Goal: Task Accomplishment & Management: Use online tool/utility

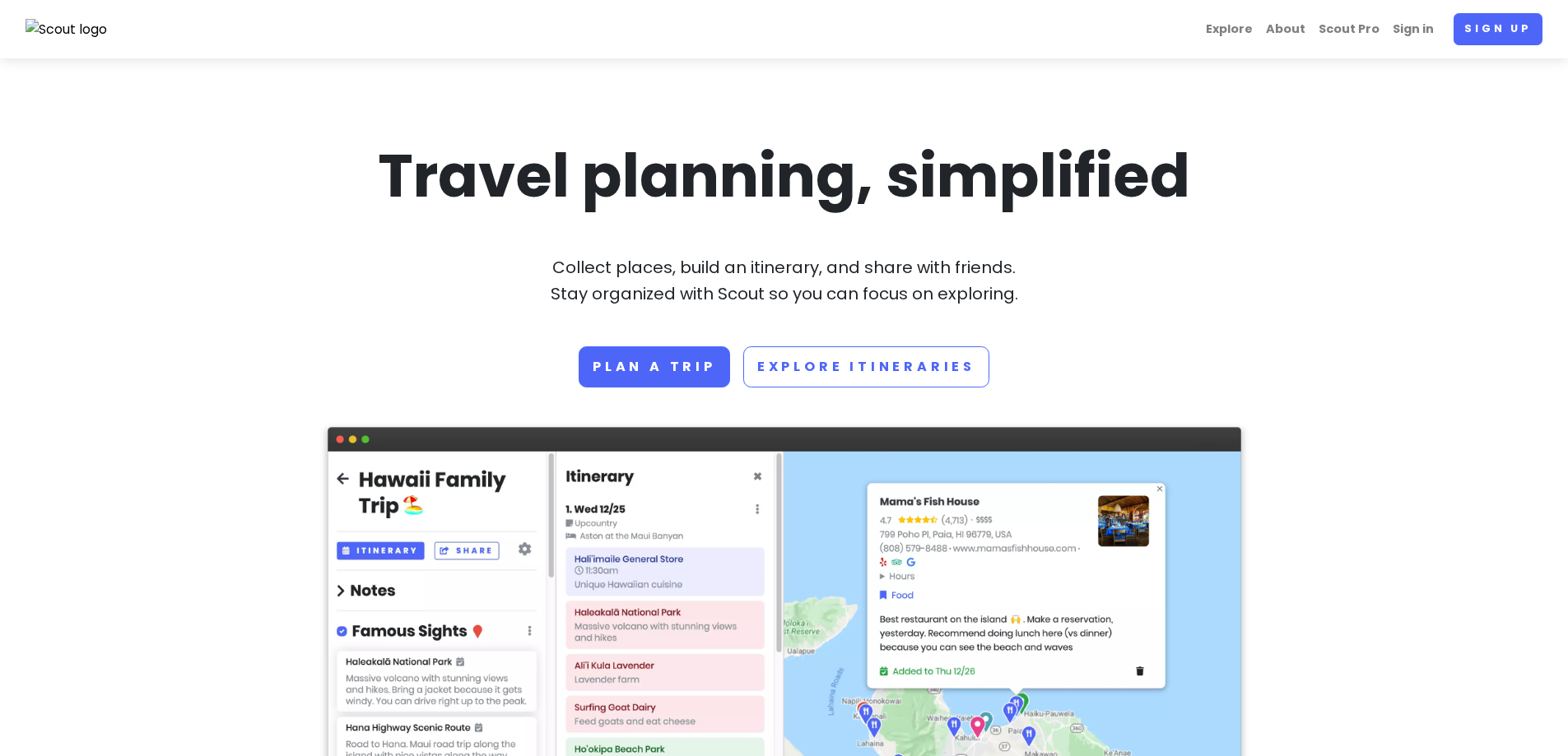
click at [45, 34] on img at bounding box center [66, 29] width 82 height 22
click at [661, 363] on link "Plan a trip" at bounding box center [655, 366] width 151 height 41
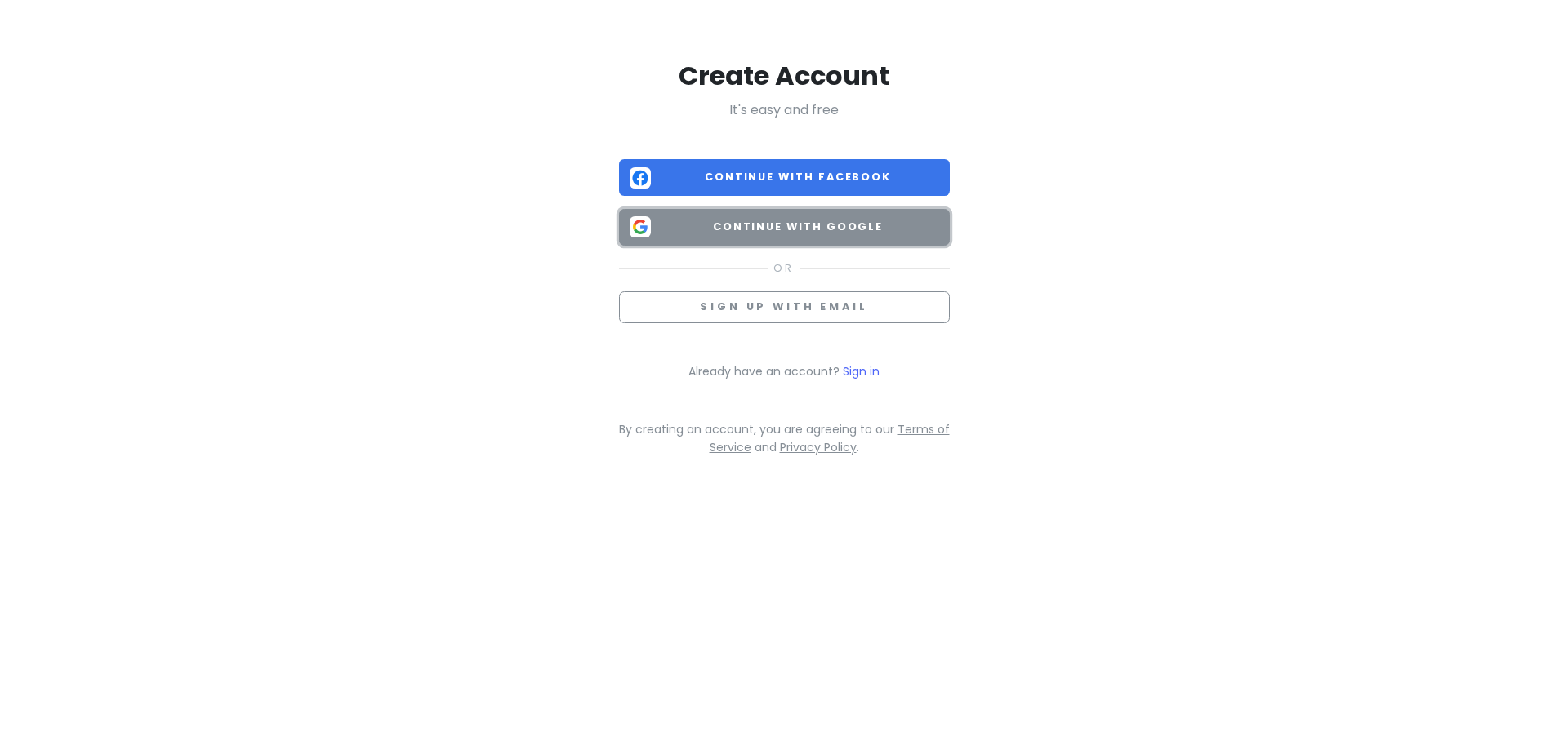
click at [713, 230] on span "Continue with Google" at bounding box center [798, 226] width 282 height 16
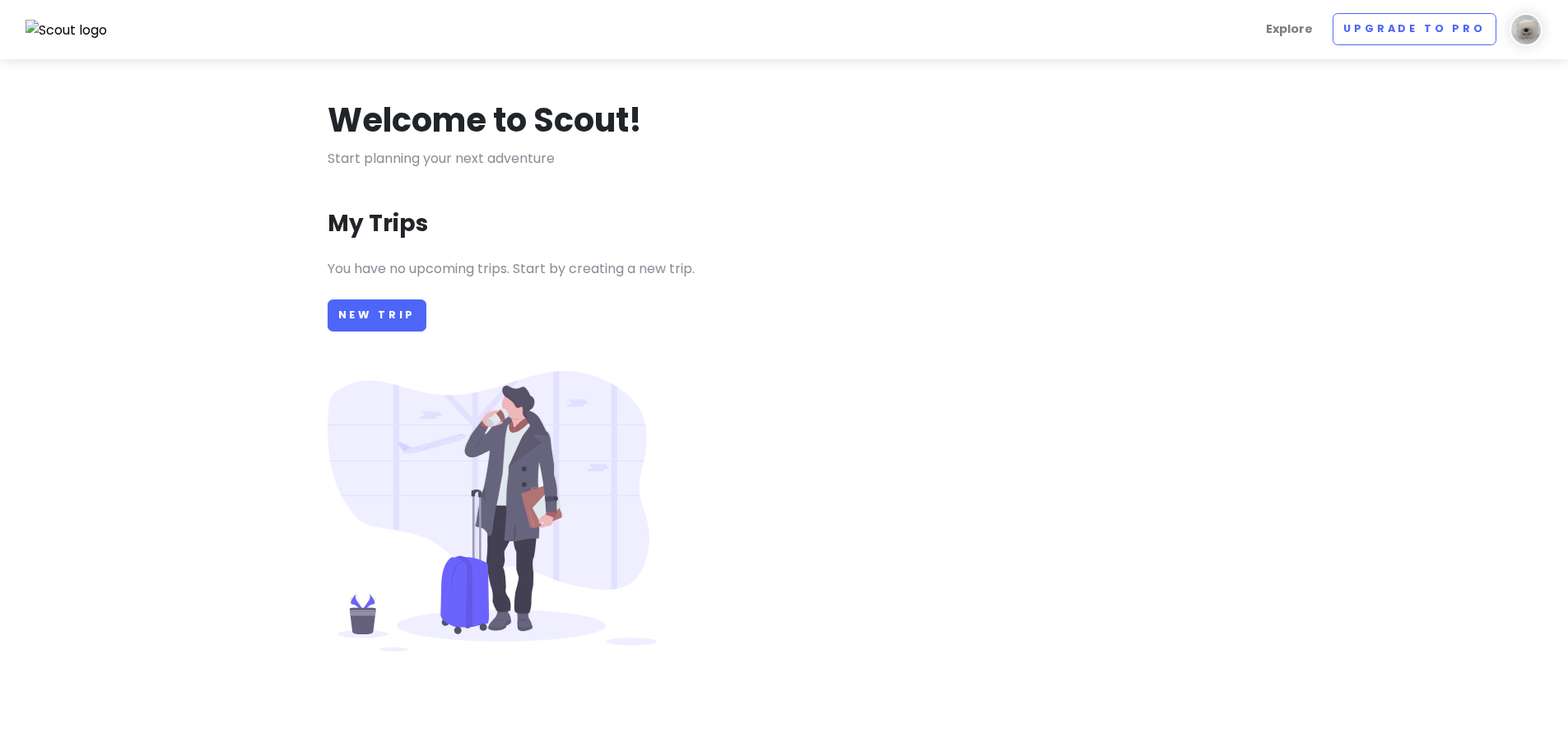
click at [1522, 36] on img at bounding box center [1525, 29] width 33 height 33
click at [1252, 164] on div "Welcome to Scout! Start planning your next adventure My Trips You have no upcom…" at bounding box center [784, 646] width 939 height 1097
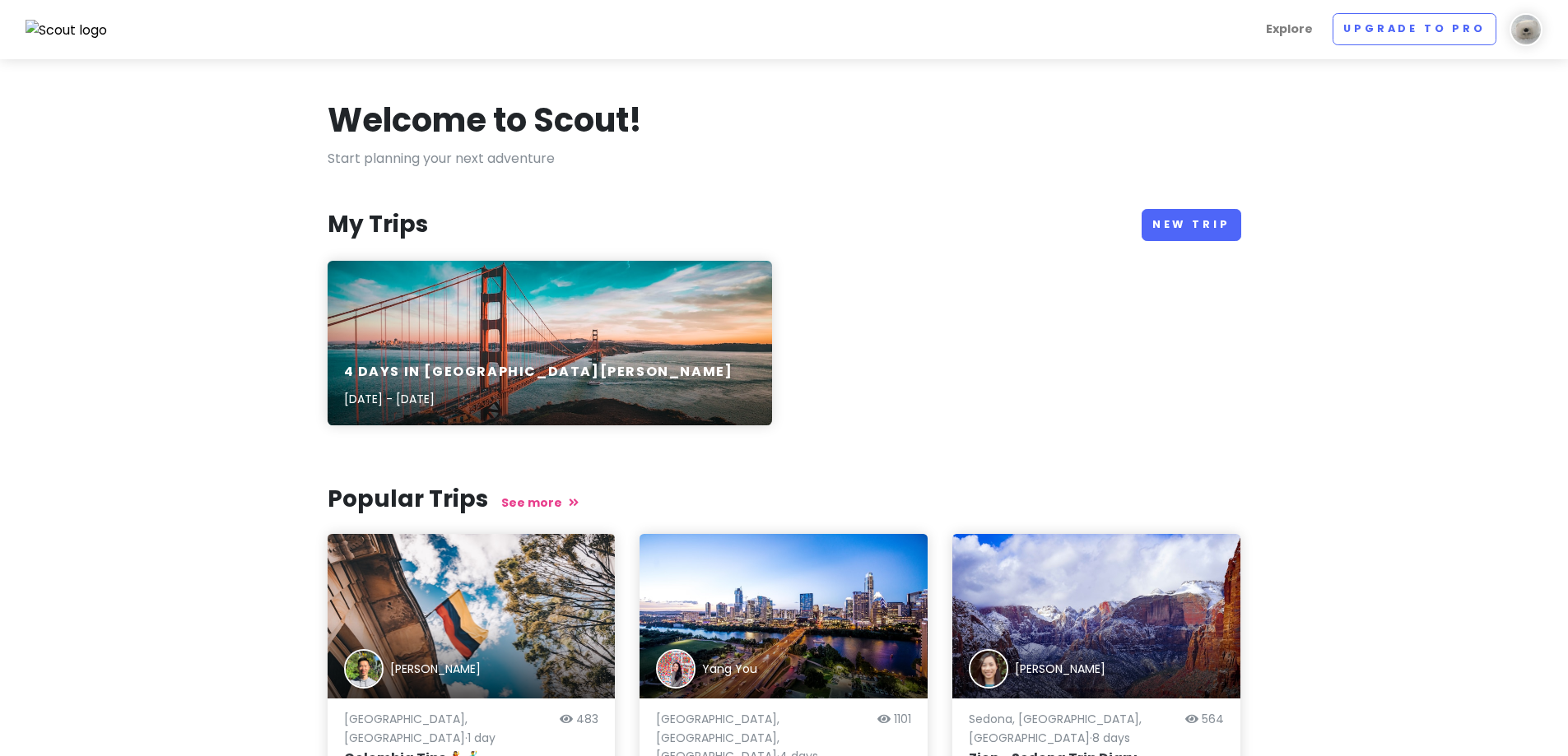
click at [1405, 373] on section "Welcome to Scout! Start planning your next adventure My Trips New Trip 4 Days i…" at bounding box center [784, 504] width 1568 height 889
click at [1199, 227] on link "New Trip" at bounding box center [1191, 225] width 99 height 32
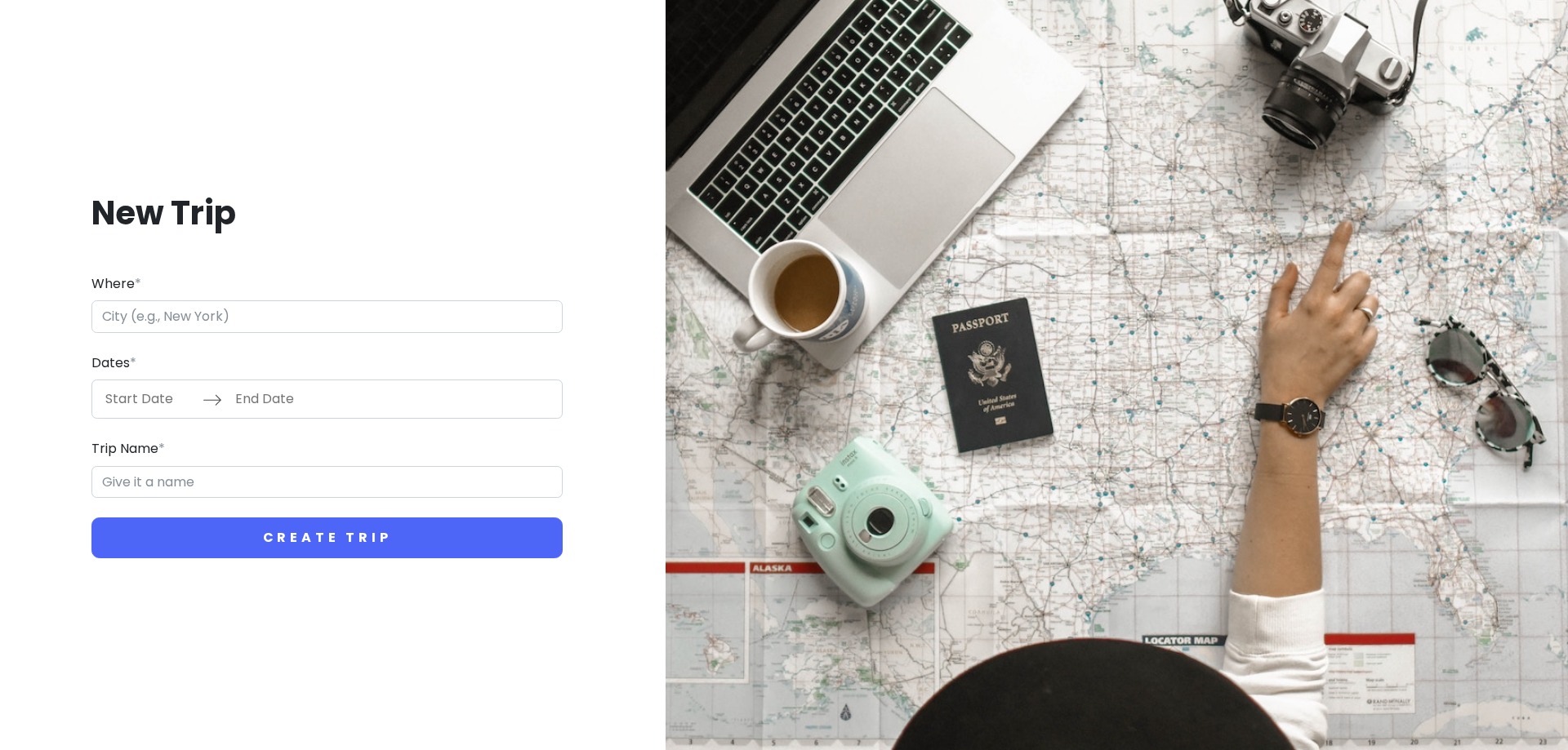
click at [208, 312] on input "Where *" at bounding box center [327, 316] width 471 height 33
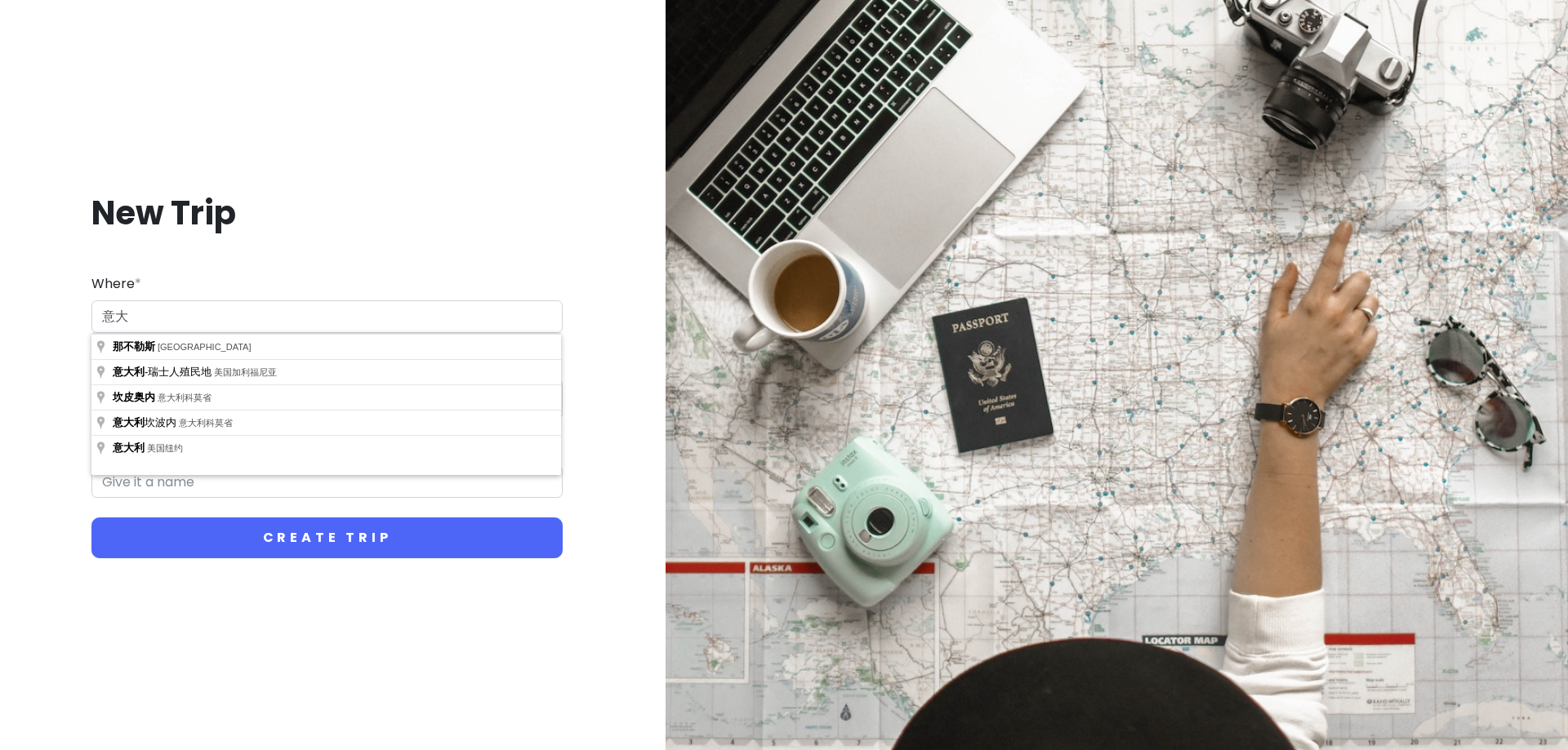
type input "意"
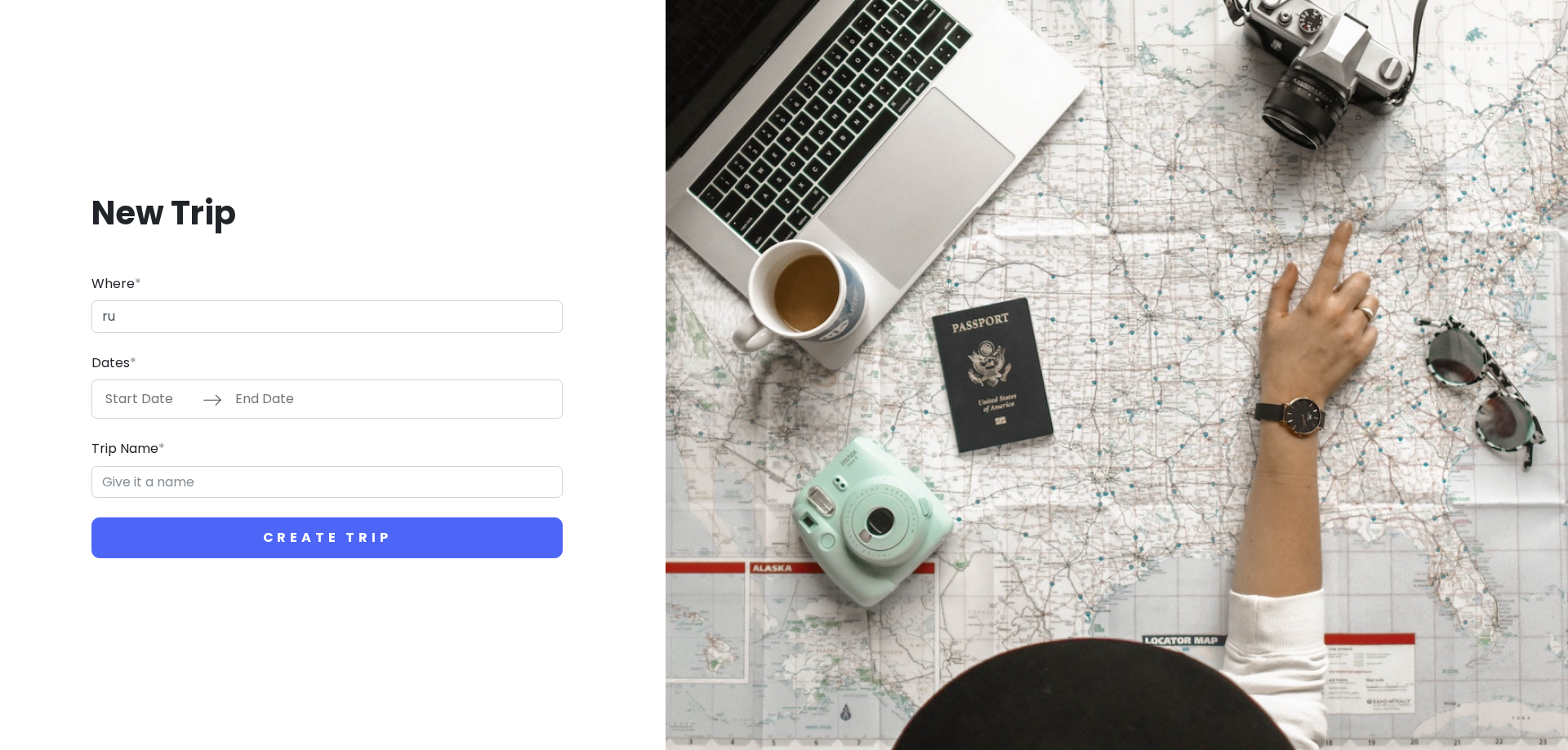
type input "r"
type input "itali"
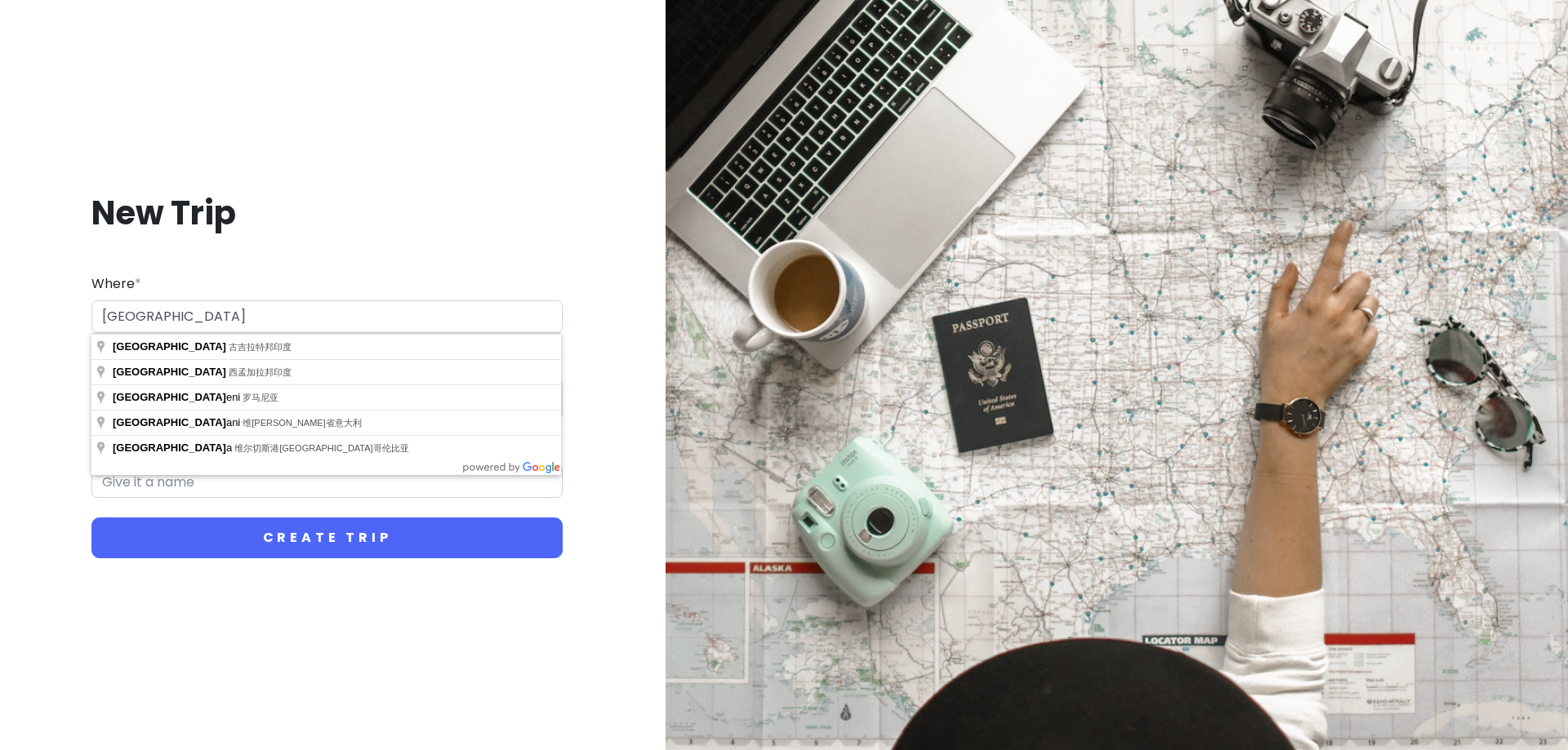
drag, startPoint x: 150, startPoint y: 307, endPoint x: 64, endPoint y: 316, distance: 86.5
click at [64, 316] on div "New Trip Where * itali Dates * Navigate forward to interact with the calendar a…" at bounding box center [327, 375] width 628 height 446
click at [83, 314] on div "New Trip Where * italy Dates * Navigate forward to interact with the calendar a…" at bounding box center [327, 375] width 628 height 446
type input "l"
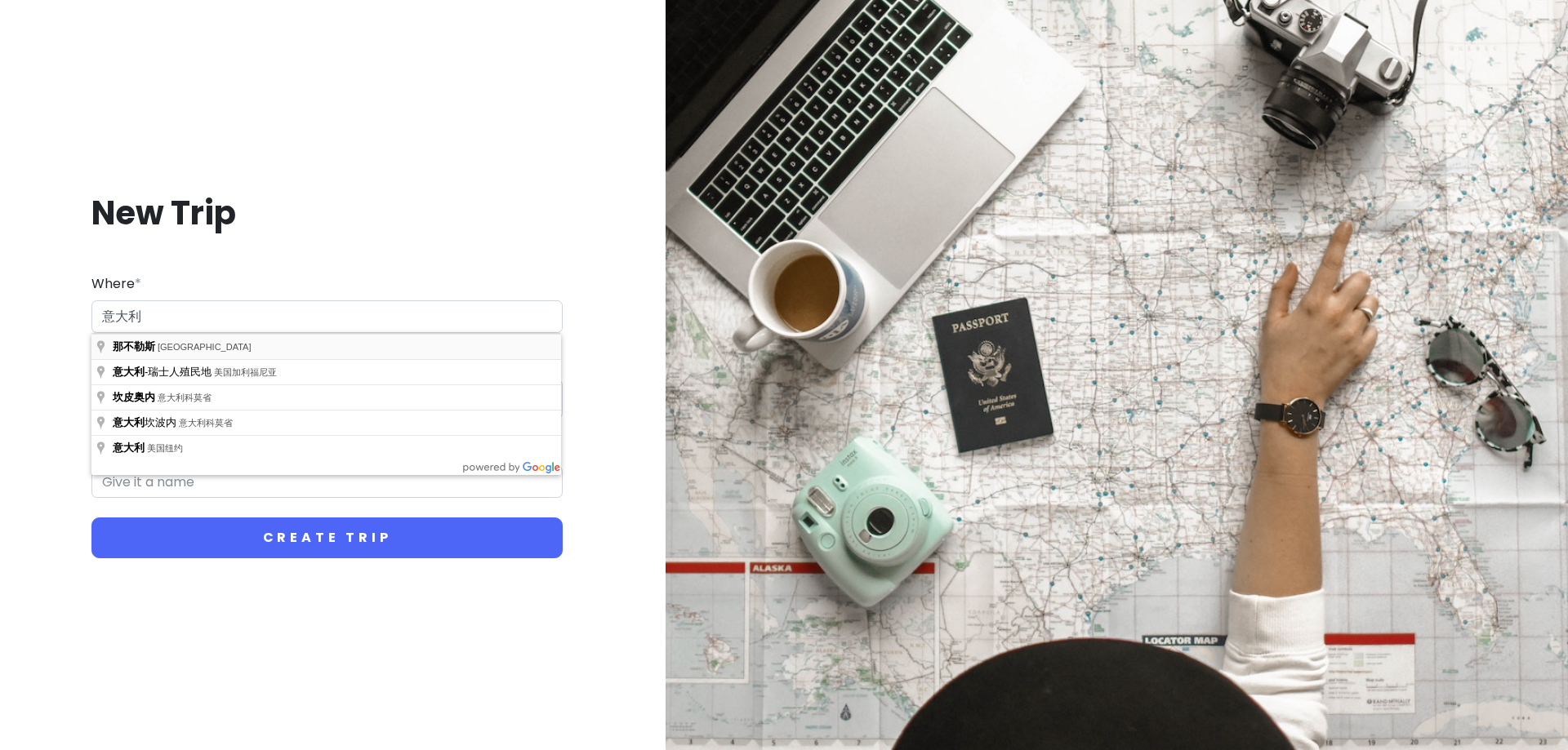
type input "意大利那不勒斯省那不勒斯"
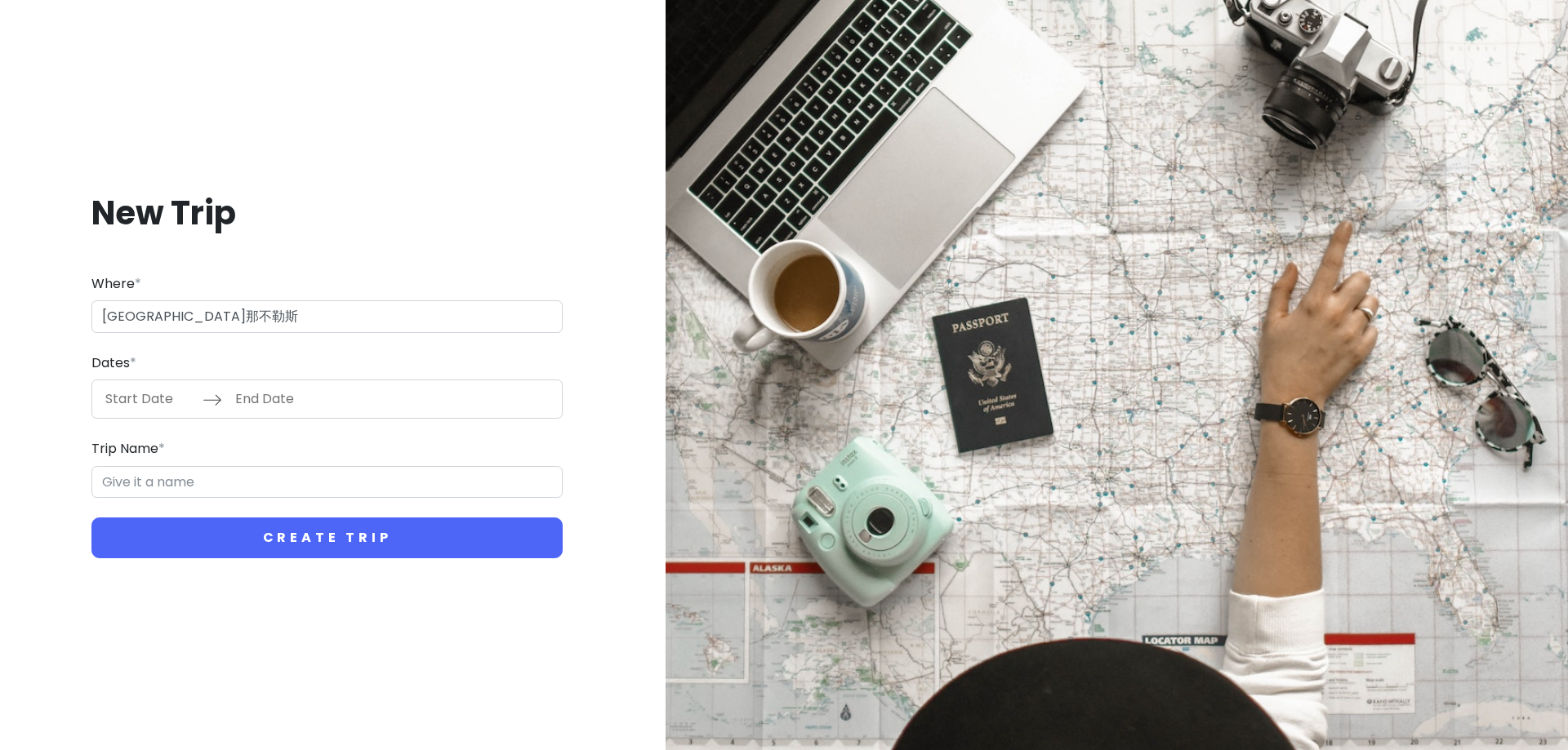
type input "那不勒斯 Trip"
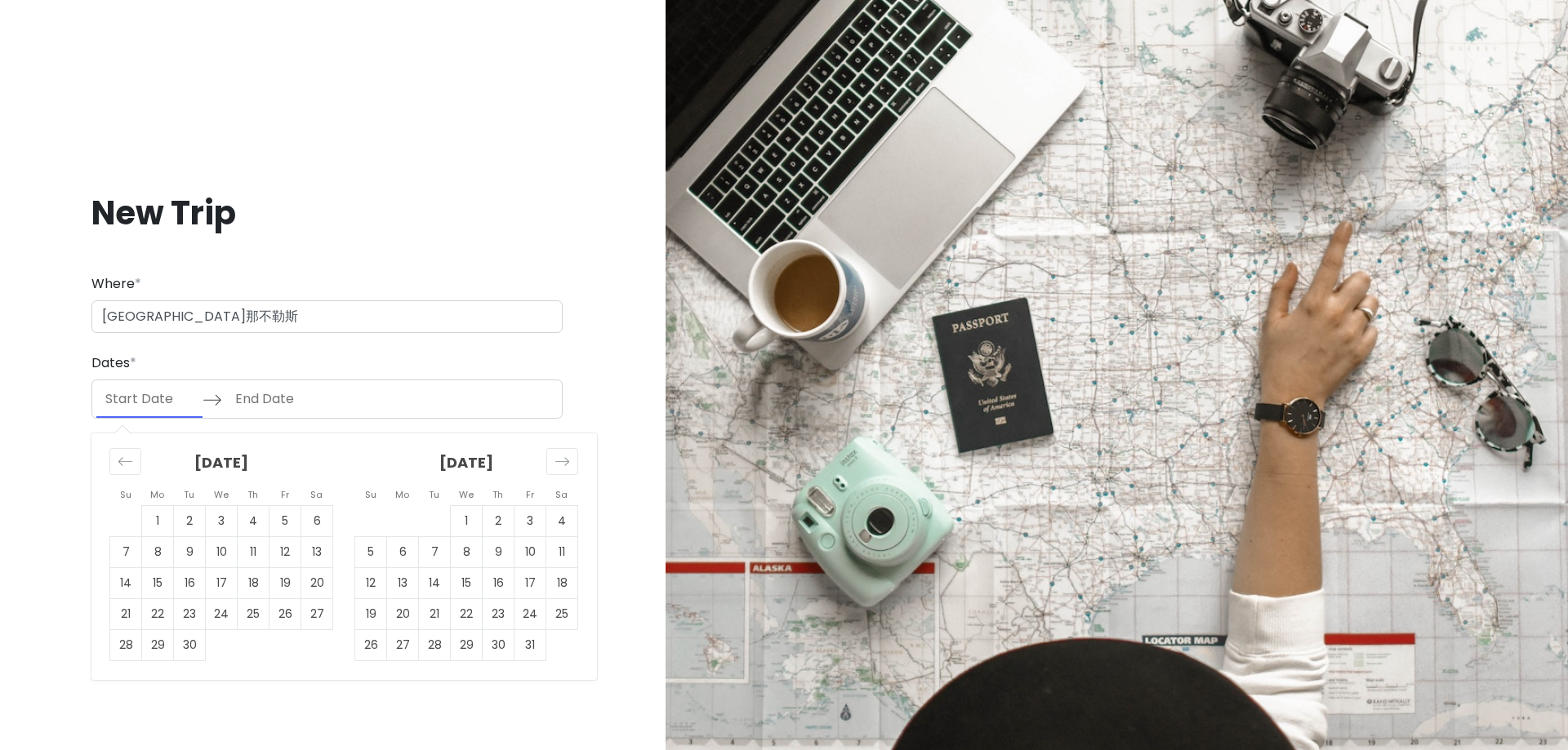
click at [161, 404] on input "Start Date" at bounding box center [149, 399] width 106 height 38
click at [286, 622] on td "26" at bounding box center [285, 614] width 32 height 31
type input "09/26/2025"
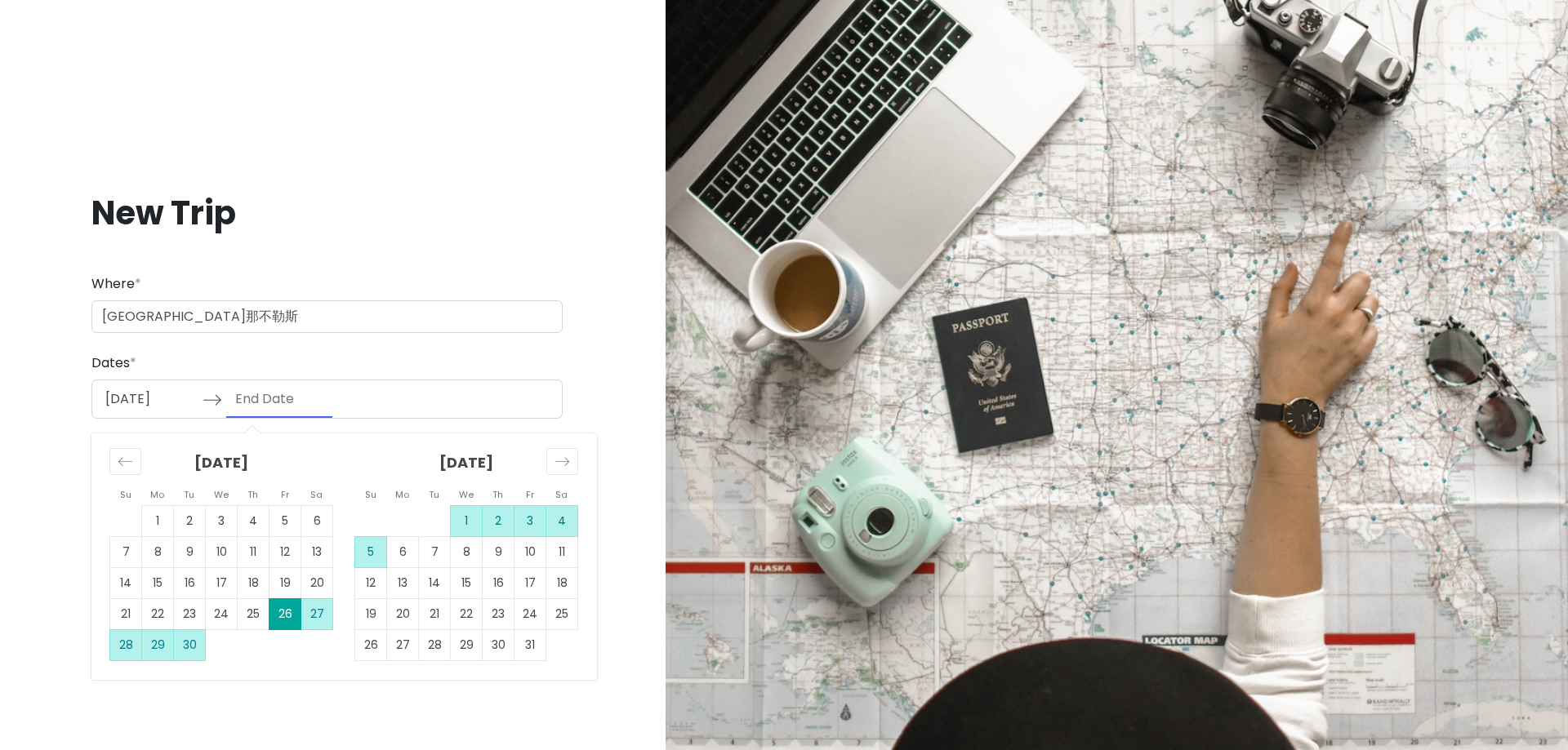
click at [370, 555] on td "5" at bounding box center [371, 552] width 32 height 31
type input "10/05/2025"
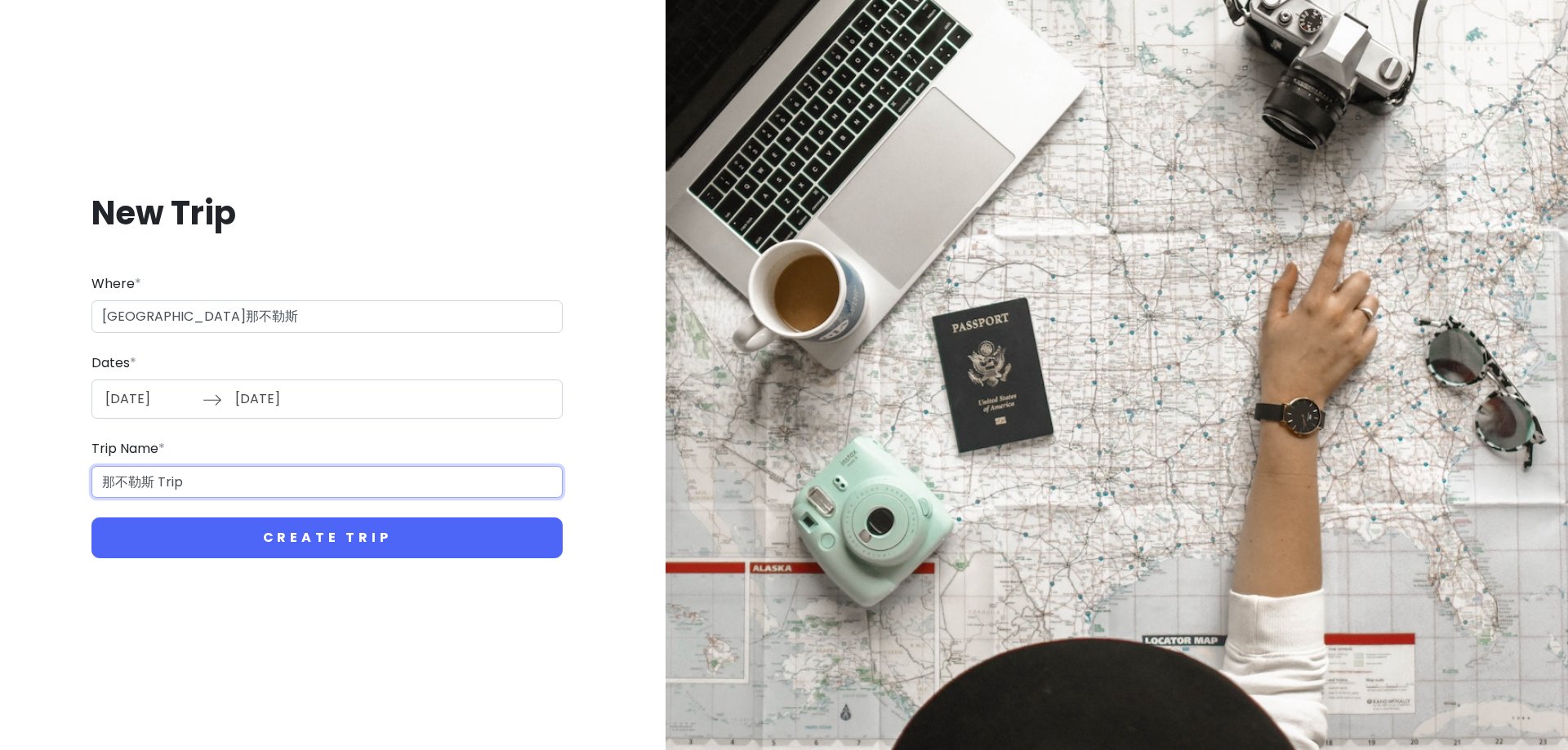
drag, startPoint x: 210, startPoint y: 482, endPoint x: 86, endPoint y: 479, distance: 124.0
click at [86, 479] on div "New Trip Where * 意大利那不勒斯省那不勒斯 Dates * 09/26/2025 Navigate forward to interact w…" at bounding box center [327, 375] width 628 height 446
drag, startPoint x: 143, startPoint y: 612, endPoint x: 176, endPoint y: 506, distance: 111.0
click at [146, 607] on div "New Trip Where * 意大利那不勒斯省那不勒斯 Dates * 09/26/2025 Navigate forward to interact w…" at bounding box center [327, 375] width 653 height 750
drag, startPoint x: 298, startPoint y: 304, endPoint x: 137, endPoint y: 317, distance: 161.5
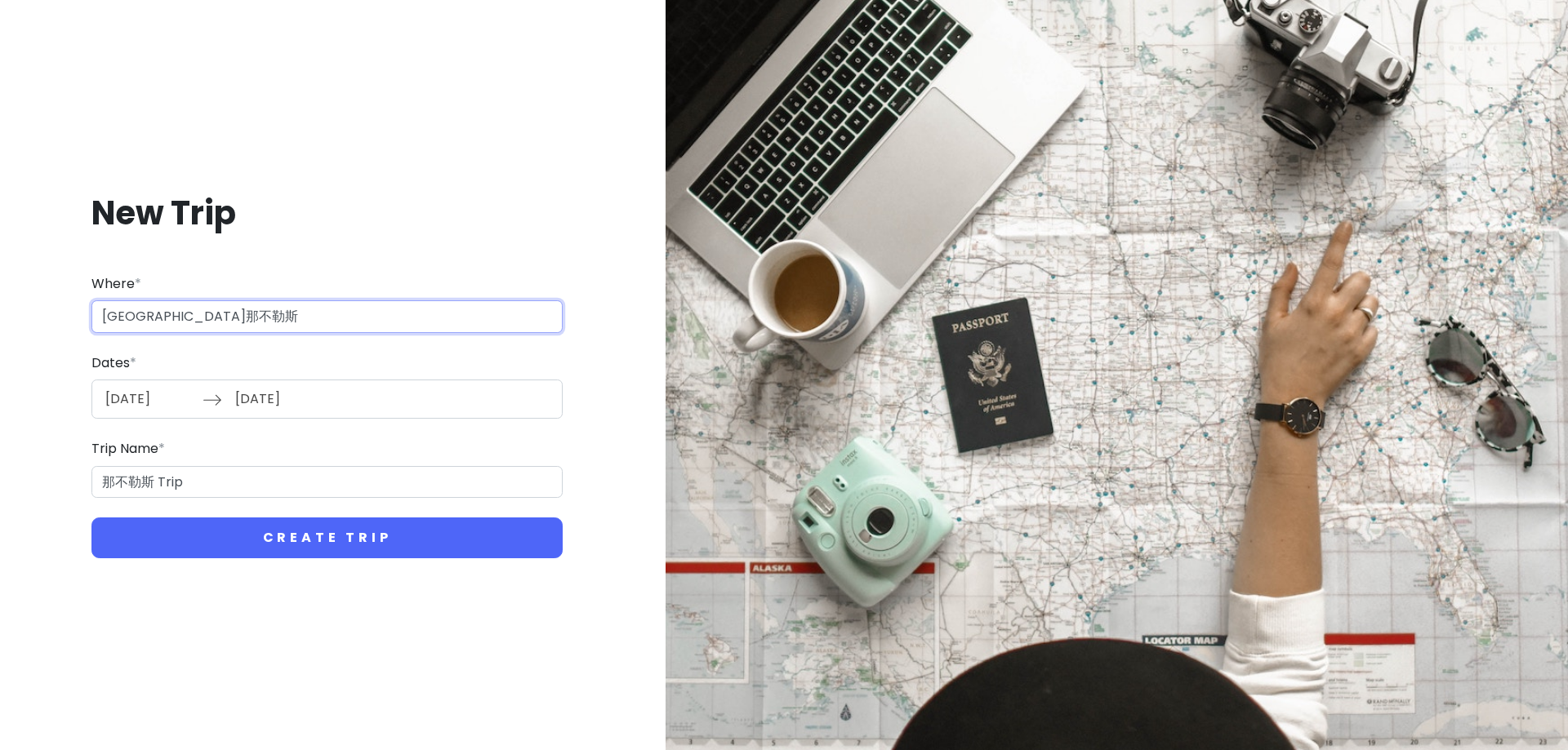
click at [137, 317] on input "意大利那不勒斯省那不勒斯" at bounding box center [327, 316] width 471 height 33
type input "意大利"
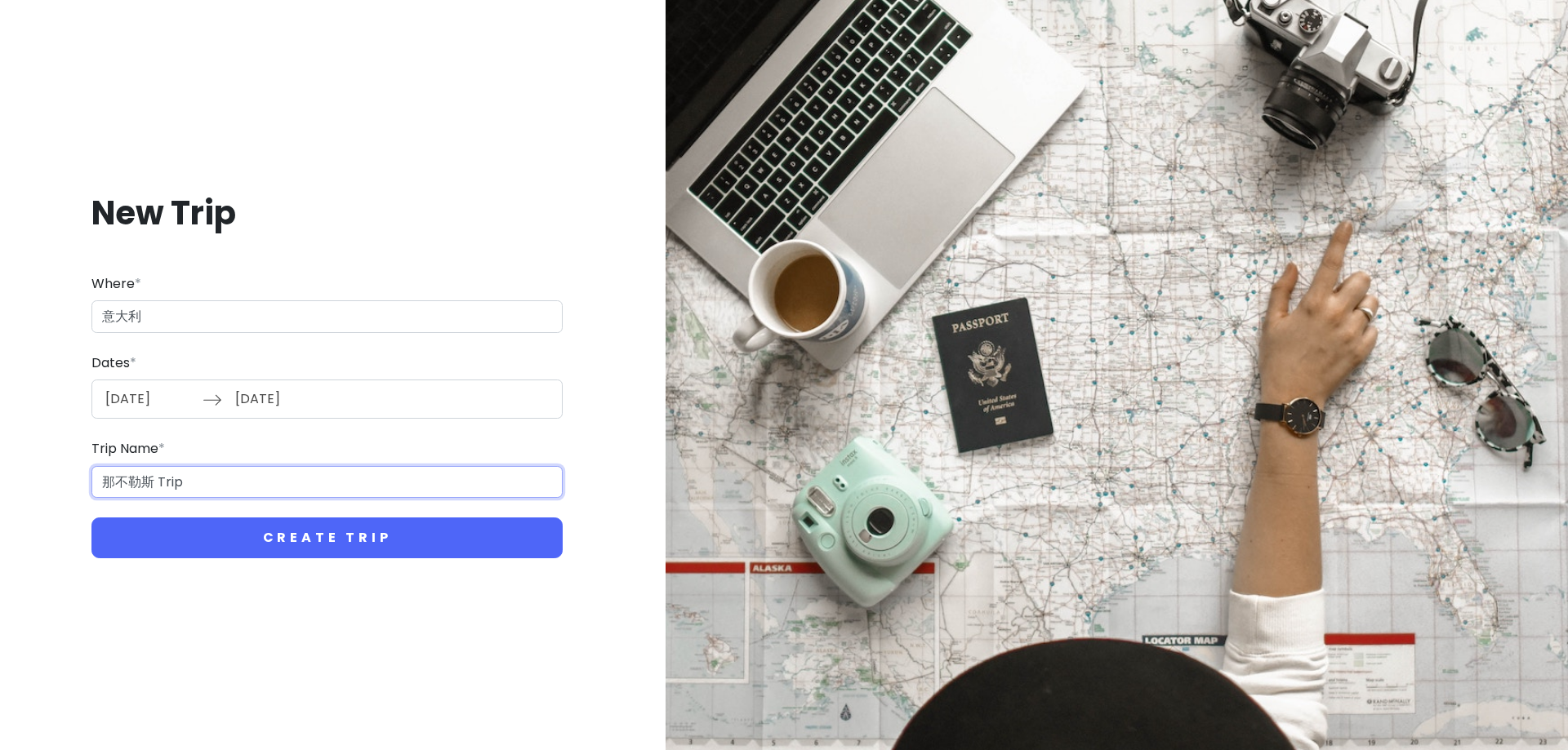
drag, startPoint x: 183, startPoint y: 486, endPoint x: 68, endPoint y: 478, distance: 115.3
click at [57, 474] on div "New Trip Where * 意大利 Dates * 09/26/2025 Navigate forward to interact with the c…" at bounding box center [327, 375] width 628 height 446
click at [217, 498] on form "Where * 意大利 Dates * 09/26/2025 Navigate forward to interact with the calendar a…" at bounding box center [327, 416] width 471 height 285
click at [217, 489] on input "Trip Name *" at bounding box center [327, 482] width 471 height 33
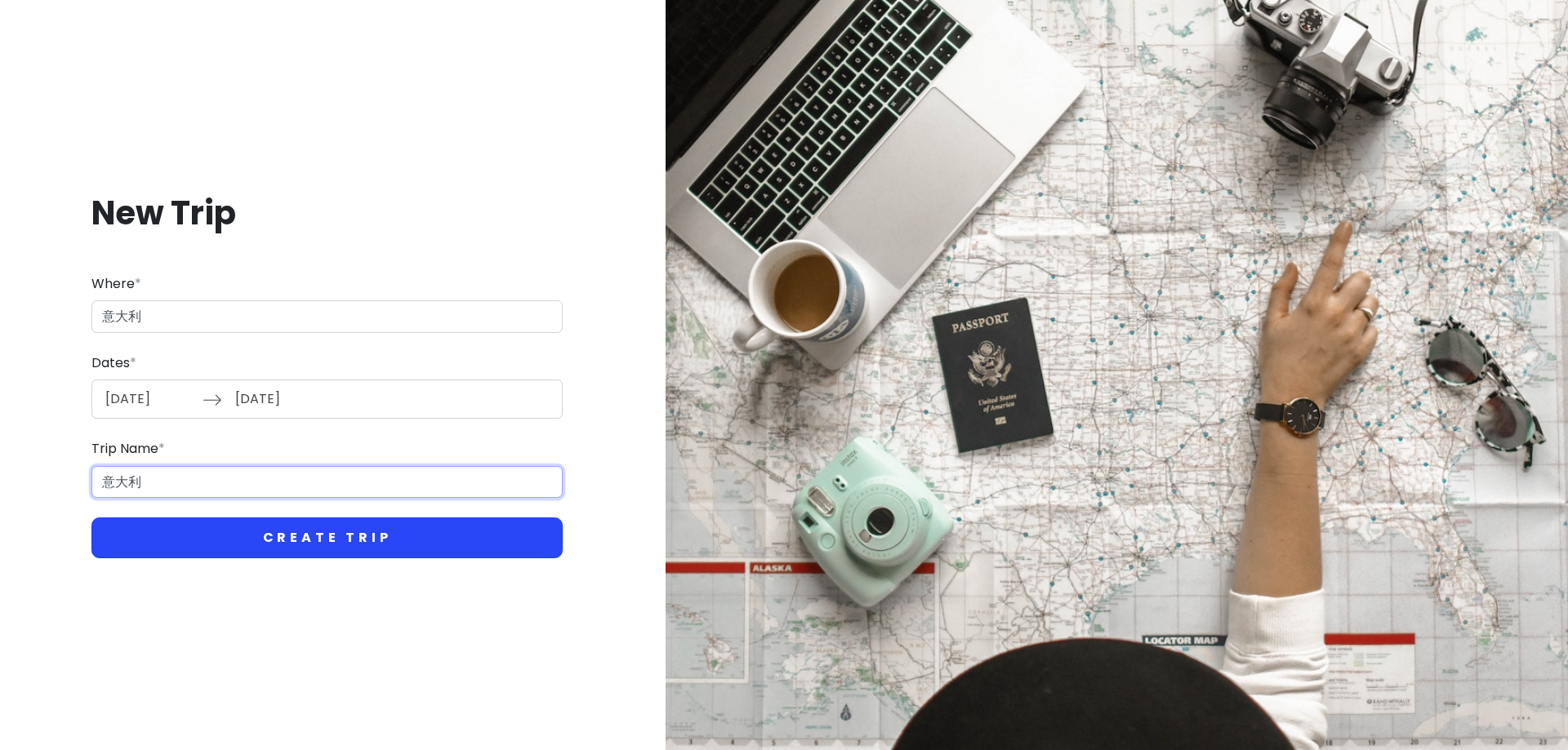
type input "意大利"
click at [221, 523] on button "Create Trip" at bounding box center [327, 538] width 471 height 40
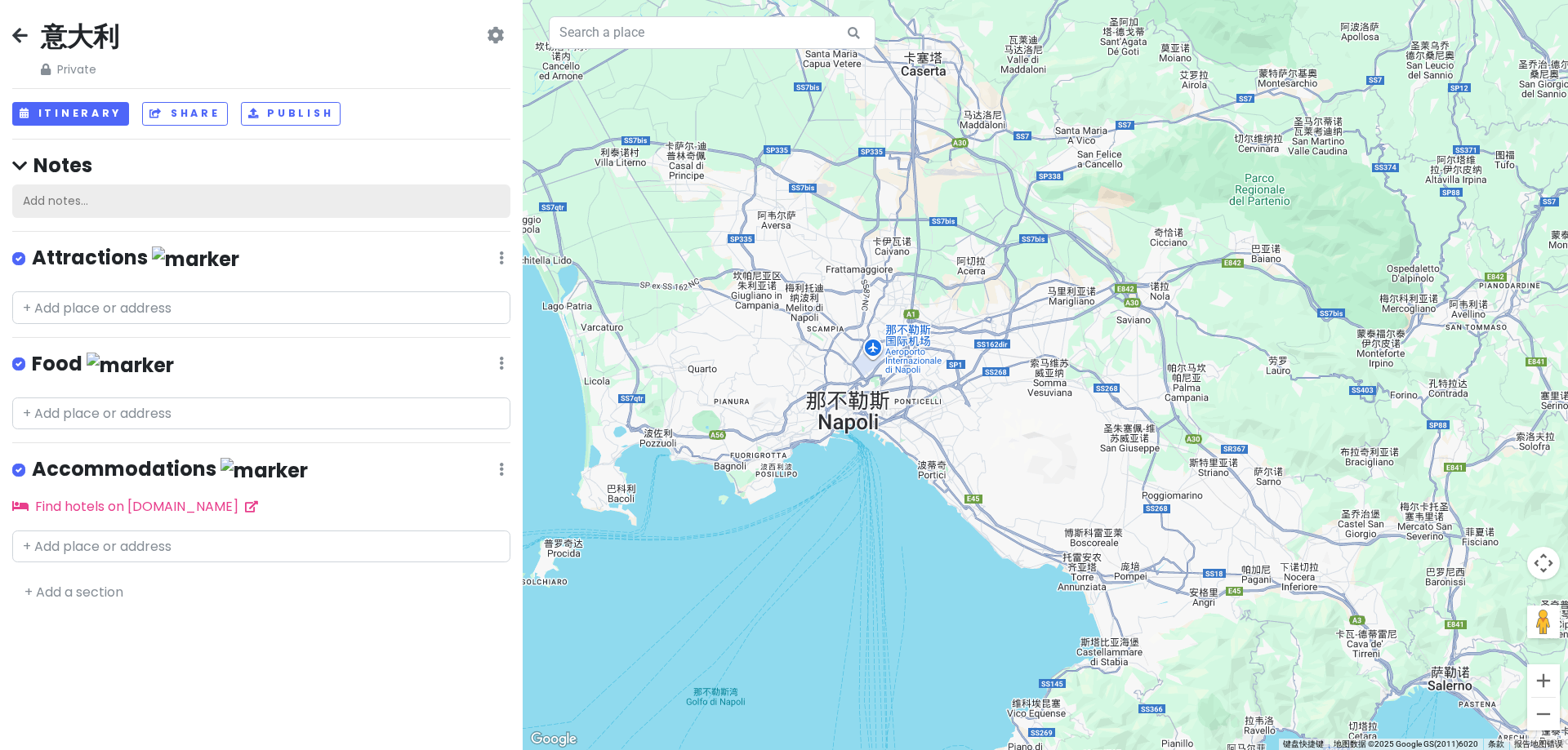
click at [129, 198] on div "Add notes..." at bounding box center [261, 202] width 499 height 35
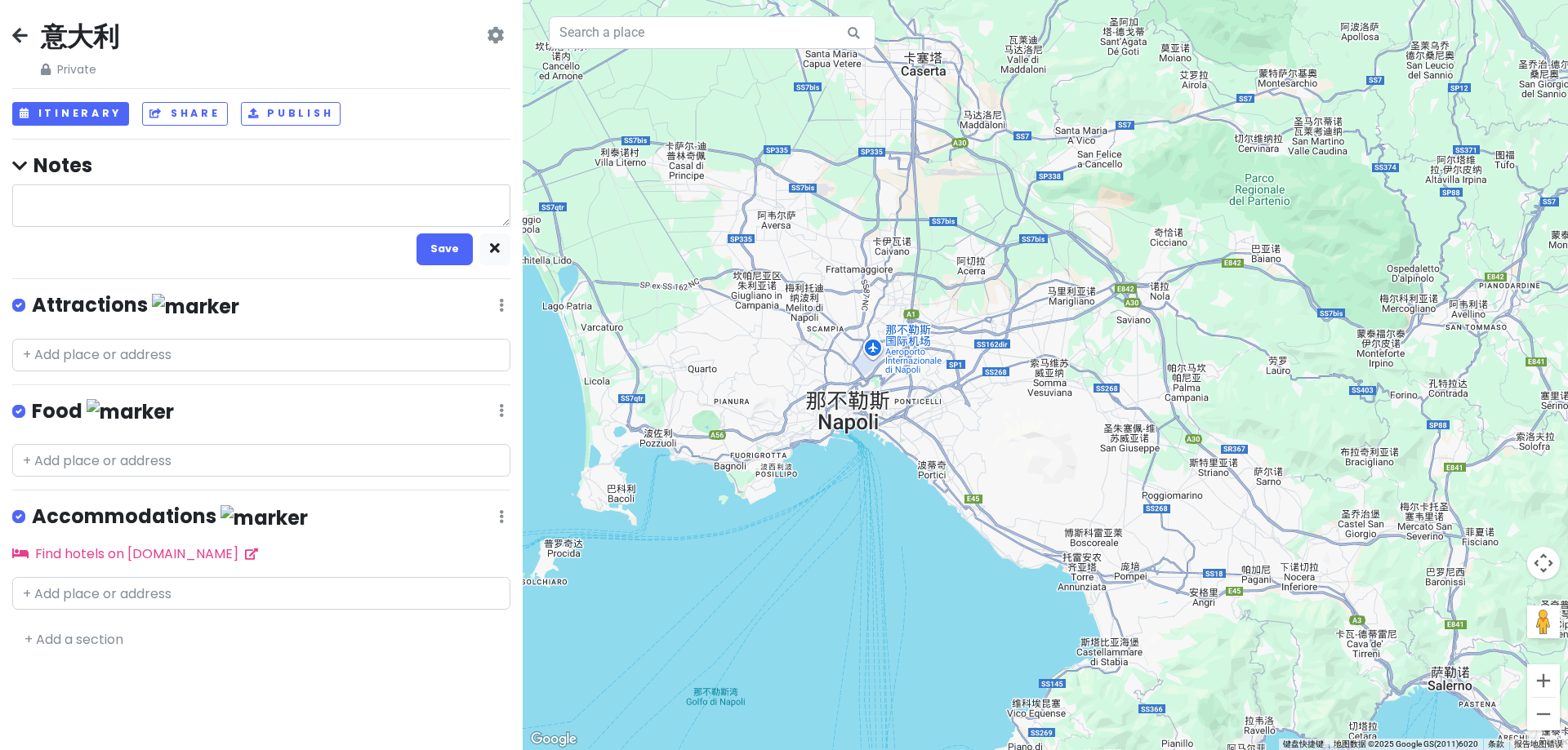
click at [492, 37] on icon at bounding box center [495, 35] width 17 height 13
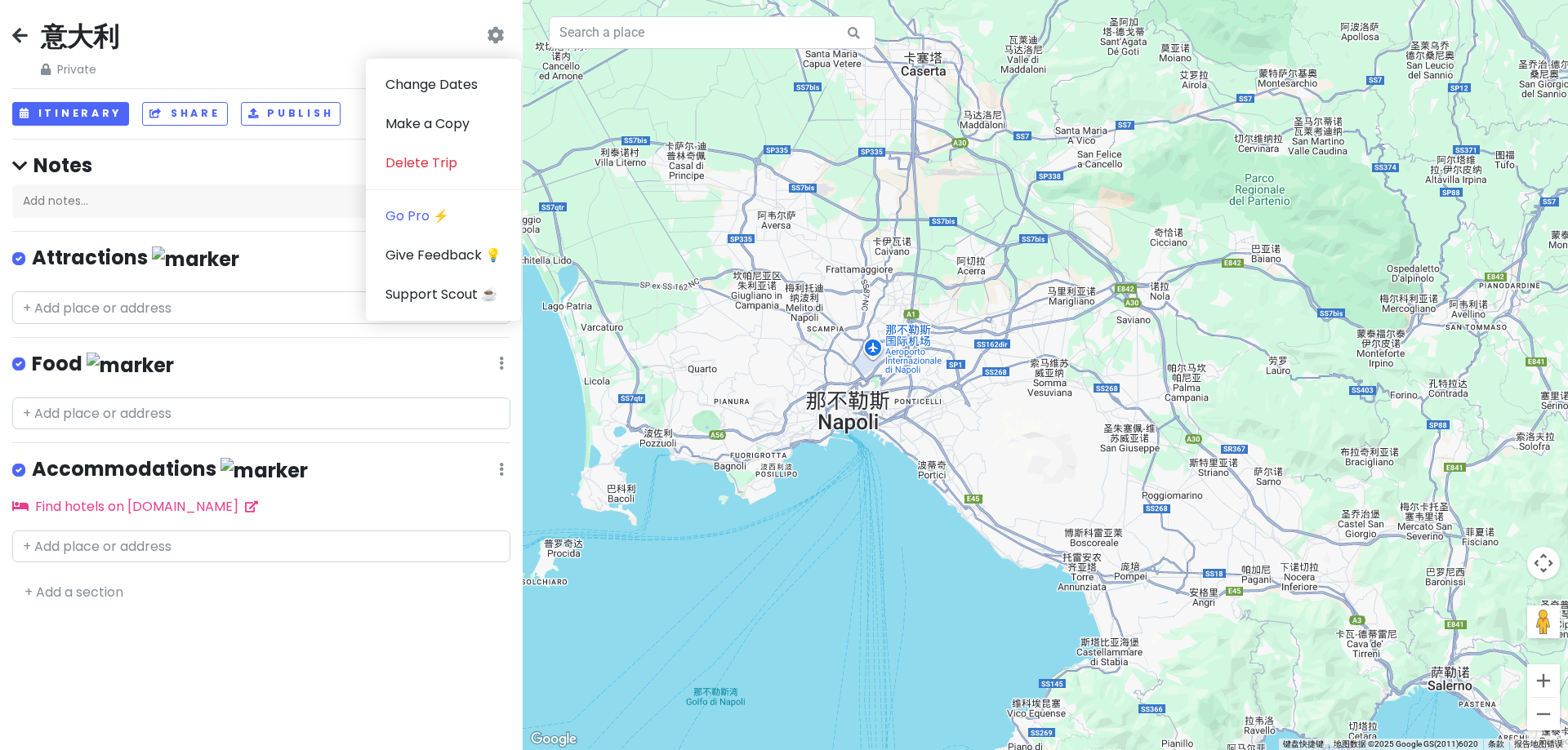
click at [748, 545] on div at bounding box center [1045, 375] width 1045 height 750
click at [142, 315] on input "text" at bounding box center [261, 308] width 499 height 33
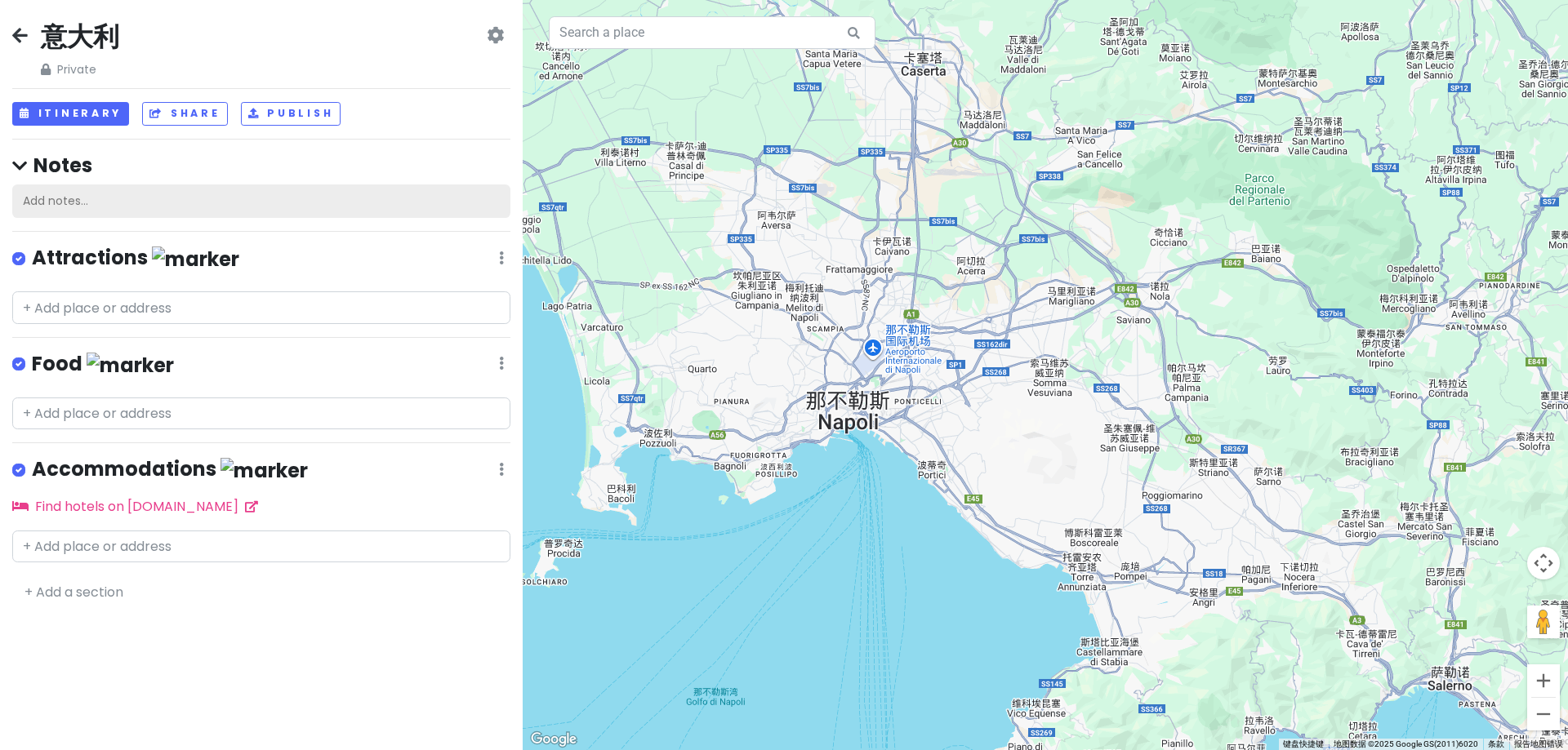
click at [87, 202] on div "Add notes..." at bounding box center [261, 202] width 499 height 35
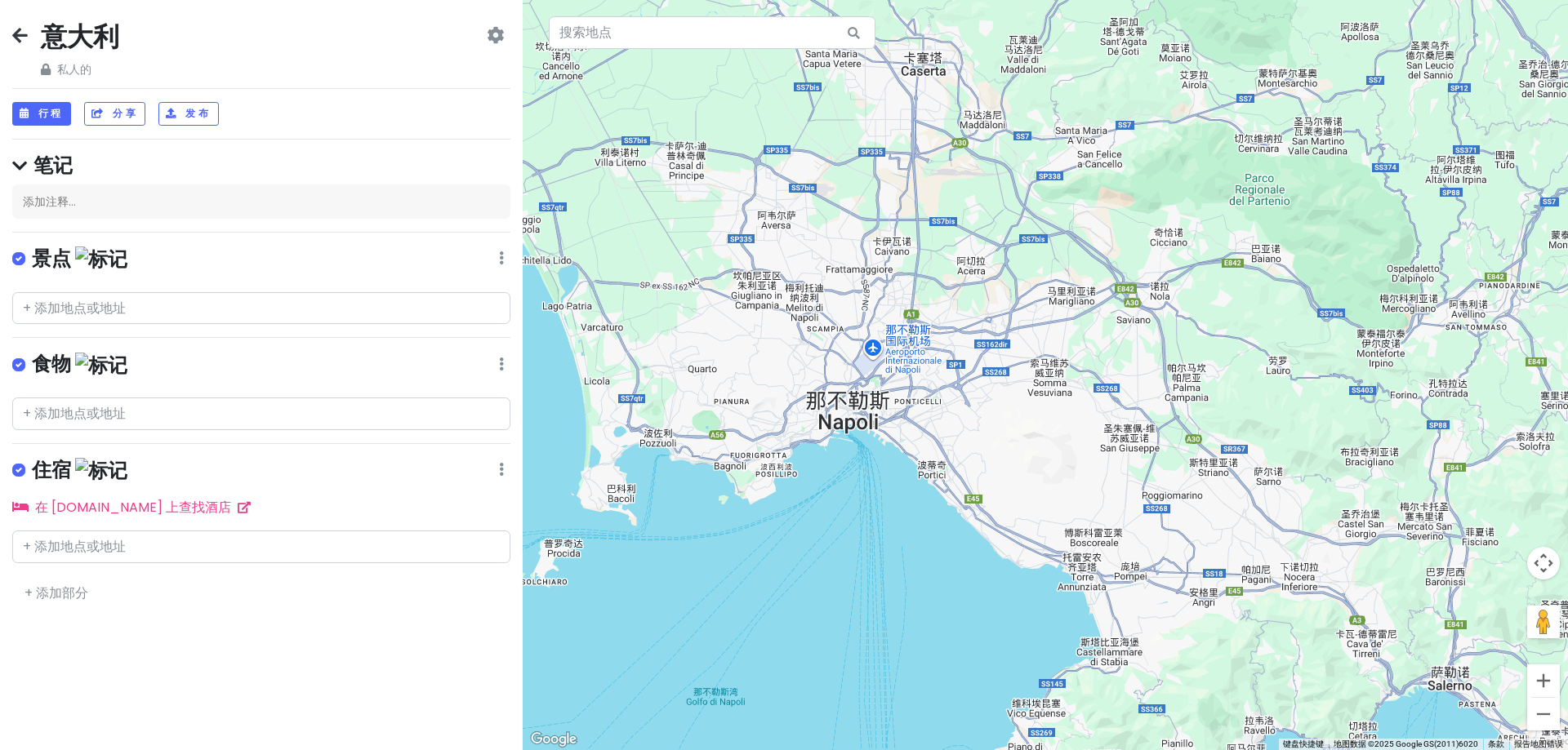
click at [17, 41] on icon at bounding box center [20, 35] width 16 height 13
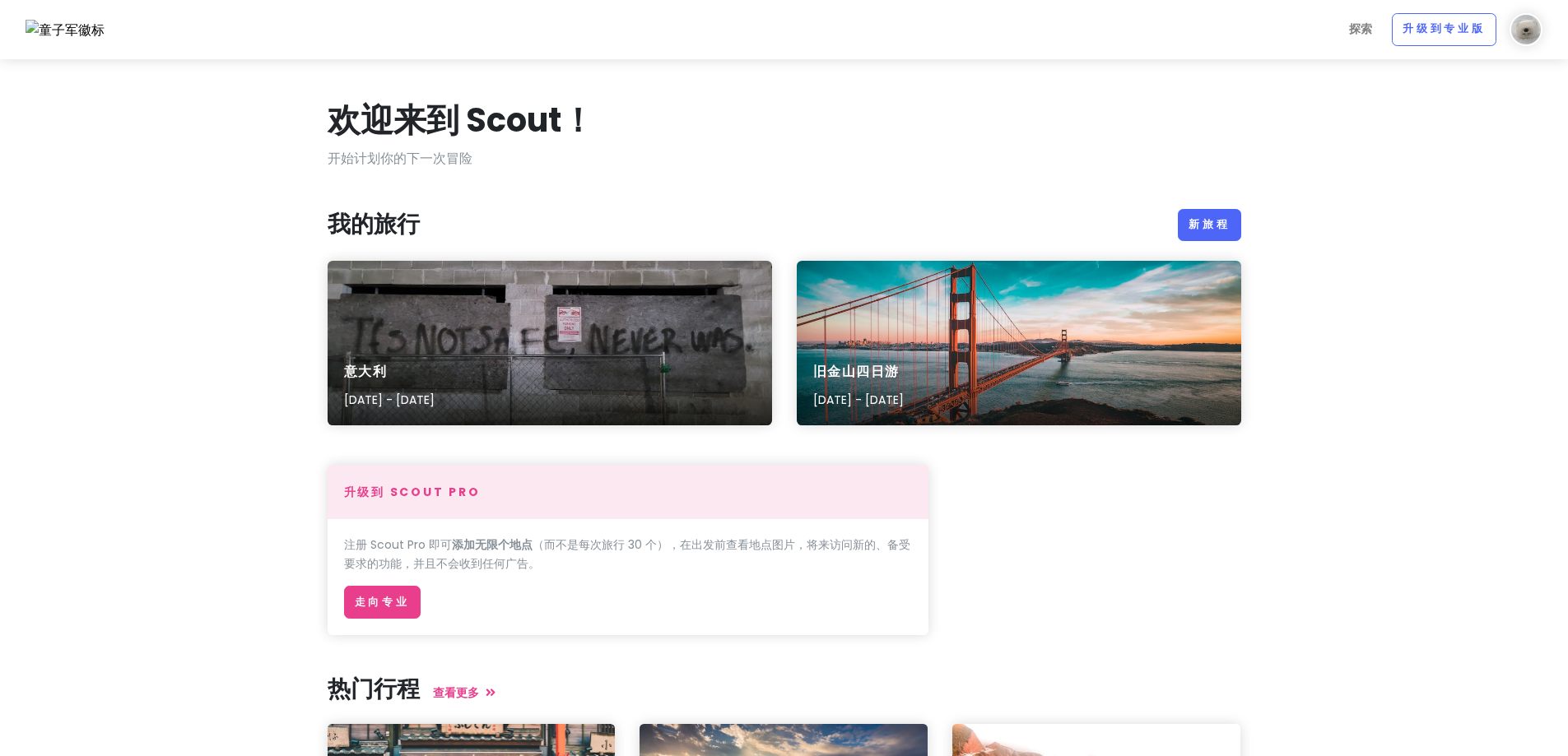
drag, startPoint x: 1054, startPoint y: 377, endPoint x: 1015, endPoint y: 496, distance: 125.2
click at [1015, 496] on div "升级到 Scout Pro 注册 Scout Pro 即可 添加无限个地点 （而不是每次旅行 30 个），在出发前查看地点图片，将来访问新的、备受要求的功能，…" at bounding box center [784, 550] width 939 height 170
